Goal: Transaction & Acquisition: Purchase product/service

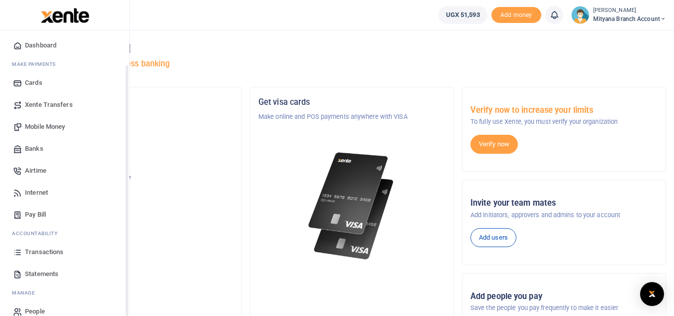
scroll to position [40, 0]
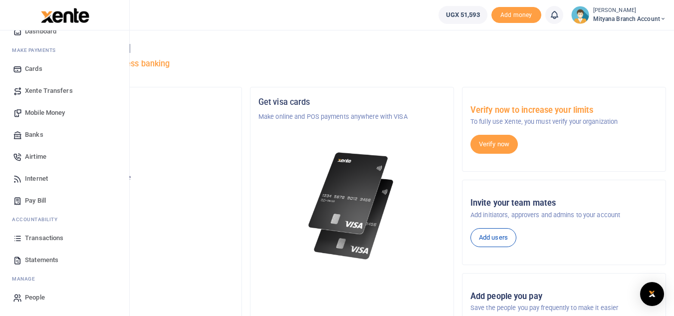
click at [42, 239] on span "Transactions" at bounding box center [44, 238] width 38 height 10
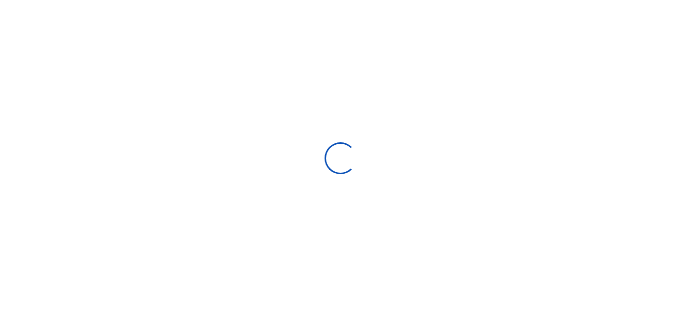
select select
type input "08/31/2025 - 09/29/2025"
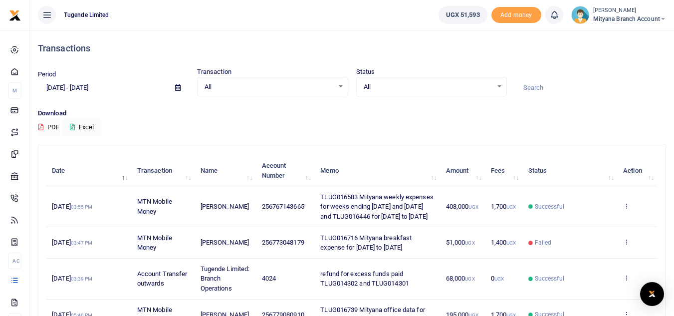
drag, startPoint x: 320, startPoint y: 244, endPoint x: 425, endPoint y: 260, distance: 105.9
click at [425, 258] on td "TLUG016716 Mityana breakfast expense for [DATE] to [DATE]" at bounding box center [377, 242] width 125 height 31
copy span "TLUG016716 Mityana breakfast expense for [DATE] to [DATE]"
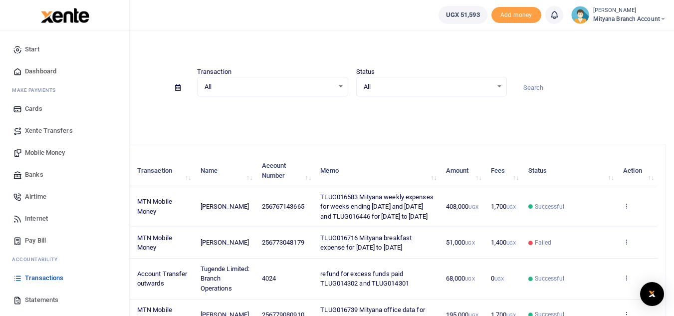
click at [38, 152] on span "Mobile Money" at bounding box center [45, 153] width 40 height 10
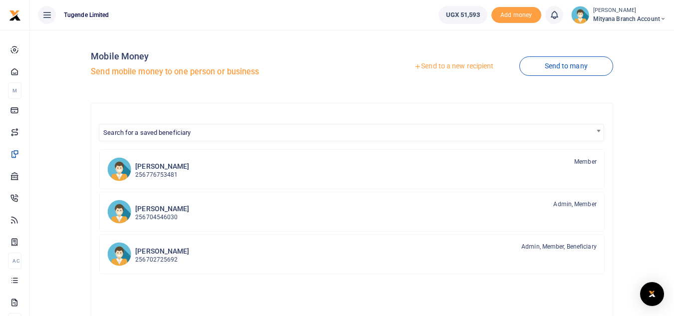
click at [453, 65] on link "Send to a new recipient" at bounding box center [454, 66] width 130 height 18
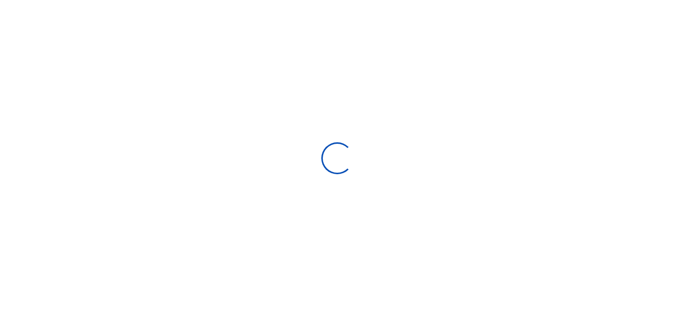
select select
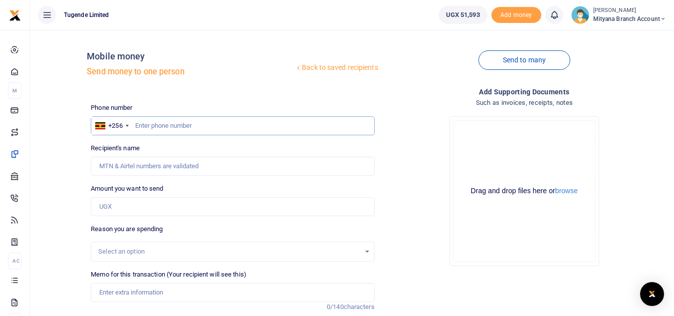
click at [183, 121] on input "text" at bounding box center [232, 125] width 283 height 19
type input "773048179"
type input "[PERSON_NAME]"
type input "773048179"
click at [143, 202] on input "Amount you want to send" at bounding box center [232, 206] width 283 height 19
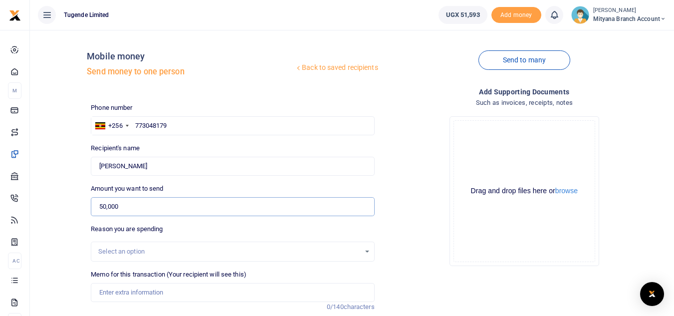
type input "50,000"
click at [147, 293] on input "Memo for this transaction (Your recipient will see this)" at bounding box center [232, 292] width 283 height 19
paste input "TLUG016716 Mityana breakfast expense for 14th to 29th Sept 2025"
type input "TLUG016716 Mityana breakfast expense for [DATE] to [DATE]"
click at [425, 247] on div "Drop your files here Drag and drop files here or browse Powered by Uppy" at bounding box center [524, 191] width 283 height 166
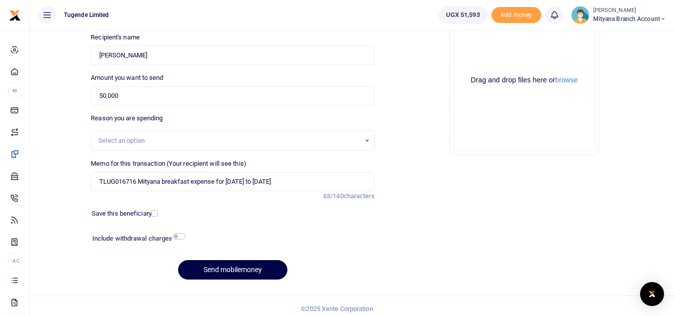
scroll to position [116, 0]
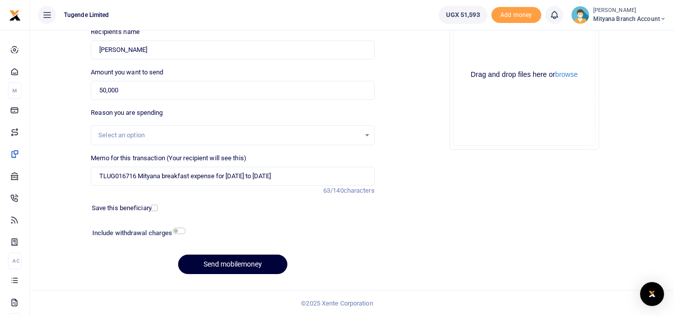
click at [246, 263] on button "Send mobilemoney" at bounding box center [232, 263] width 109 height 19
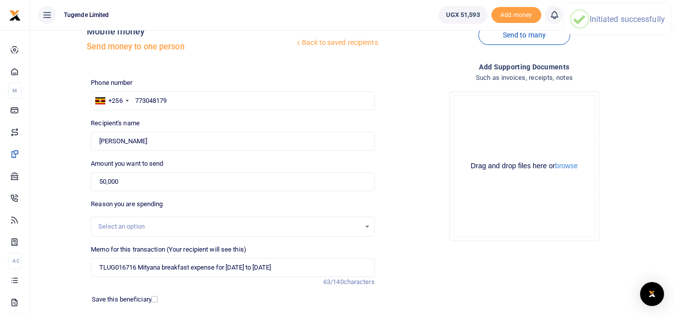
scroll to position [16, 0]
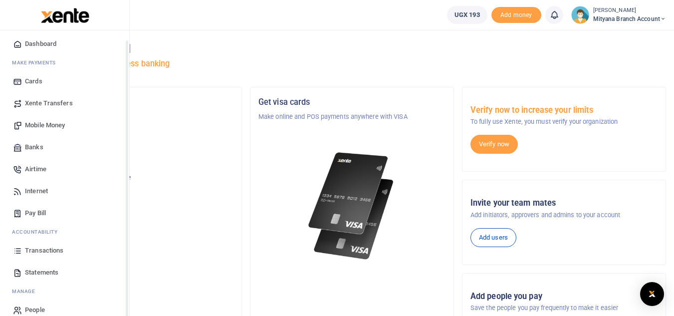
scroll to position [40, 0]
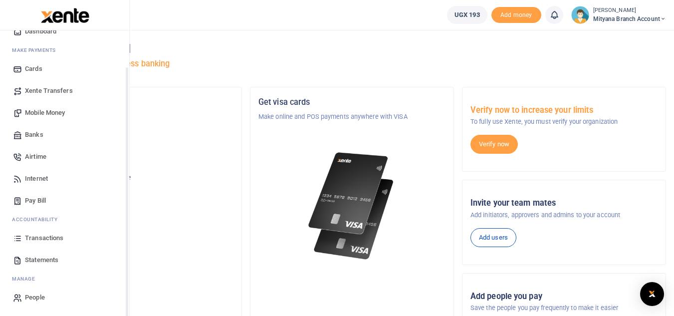
click at [35, 259] on span "Statements" at bounding box center [41, 260] width 33 height 10
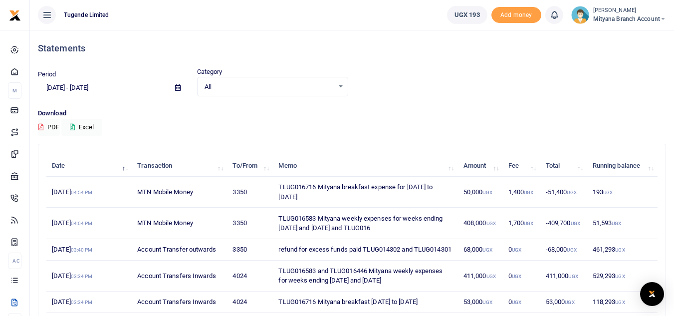
click at [589, 188] on td "193 UGX" at bounding box center [622, 192] width 71 height 31
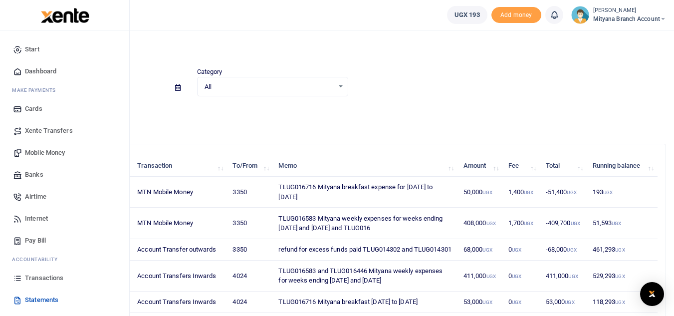
click at [47, 280] on span "Transactions" at bounding box center [44, 278] width 38 height 10
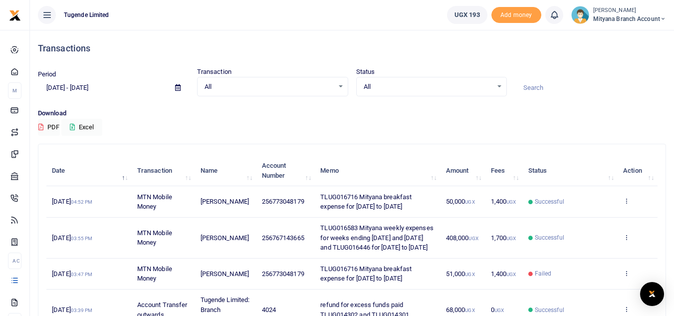
click at [632, 201] on td "View details Send again" at bounding box center [638, 201] width 40 height 31
click at [627, 199] on icon at bounding box center [626, 200] width 6 height 7
click at [584, 218] on link "View details" at bounding box center [589, 218] width 79 height 14
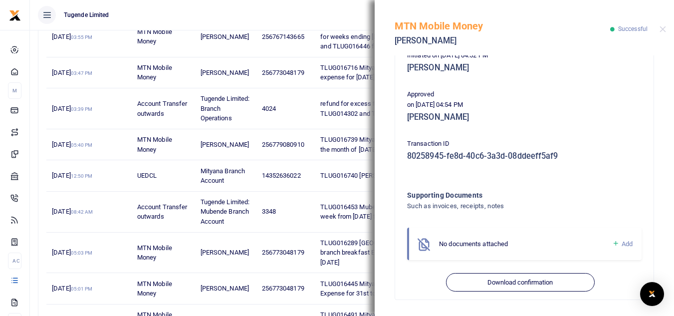
scroll to position [299, 0]
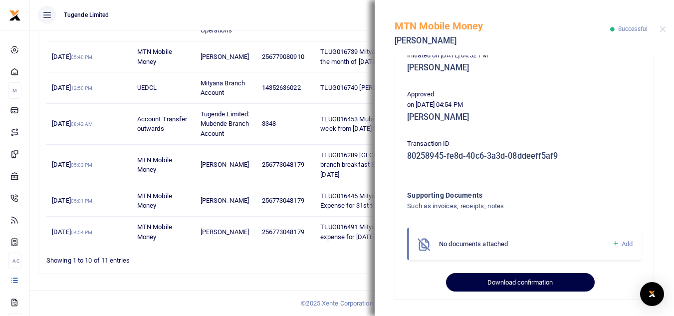
click at [513, 279] on button "Download confirmation" at bounding box center [520, 282] width 148 height 19
